Goal: Find specific page/section: Find specific page/section

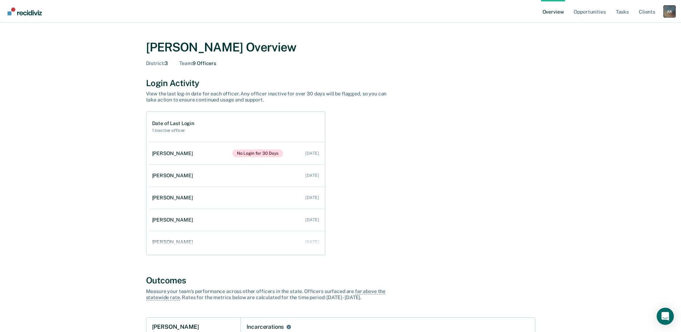
click at [667, 11] on div "A K" at bounding box center [668, 11] width 11 height 11
click at [647, 48] on link "Go to Operations" at bounding box center [641, 46] width 58 height 6
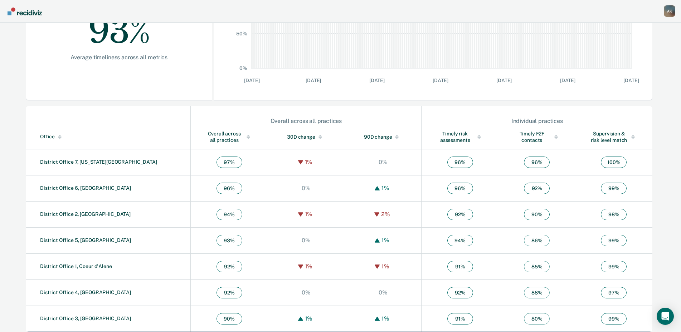
scroll to position [166, 0]
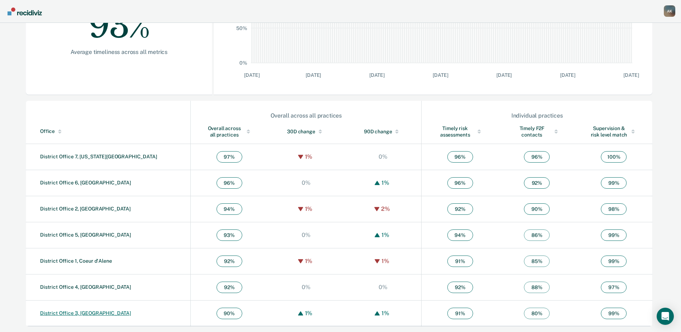
click at [70, 315] on link "District Office 3, Caldwell" at bounding box center [85, 313] width 91 height 6
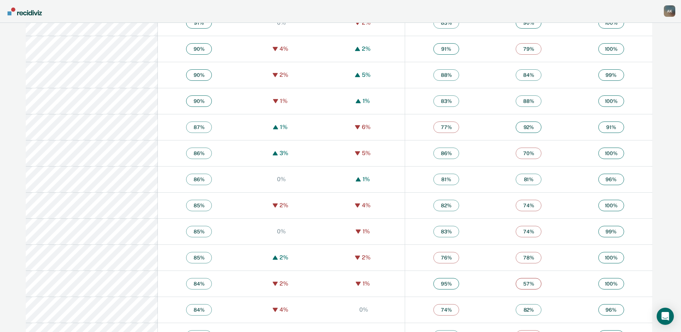
scroll to position [1144, 0]
